Goal: Transaction & Acquisition: Purchase product/service

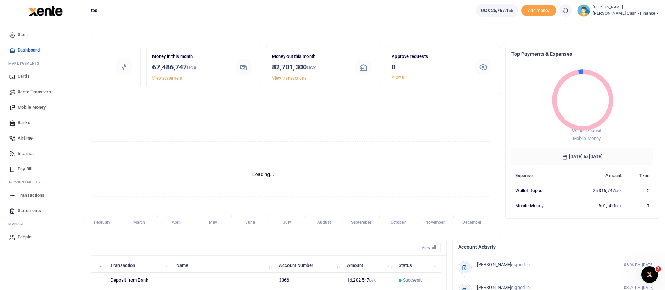
click at [42, 90] on span "Xente Transfers" at bounding box center [35, 91] width 34 height 7
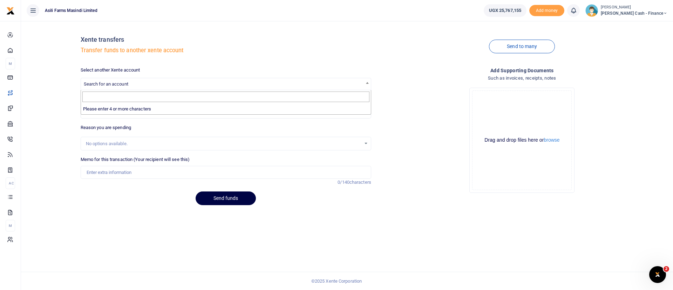
click at [227, 83] on span "Search for an account" at bounding box center [226, 83] width 290 height 11
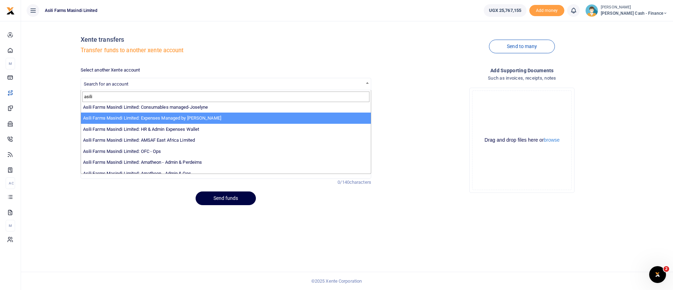
scroll to position [51, 0]
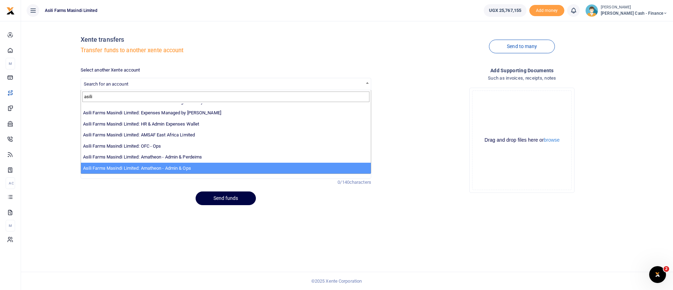
type input "asili"
select select "3989"
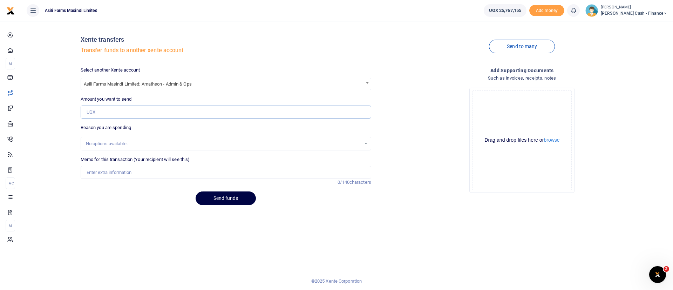
click at [105, 112] on input "Amount you want to send" at bounding box center [226, 111] width 290 height 13
type input "1,500,000"
click at [98, 168] on input "Memo for this transaction (Your recipient will see this)" at bounding box center [226, 172] width 290 height 13
type input "Funds transfer to Amatheon for transport reimbursement for government officials…"
click at [242, 196] on button "Send funds" at bounding box center [226, 198] width 60 height 14
